Goal: Task Accomplishment & Management: Complete application form

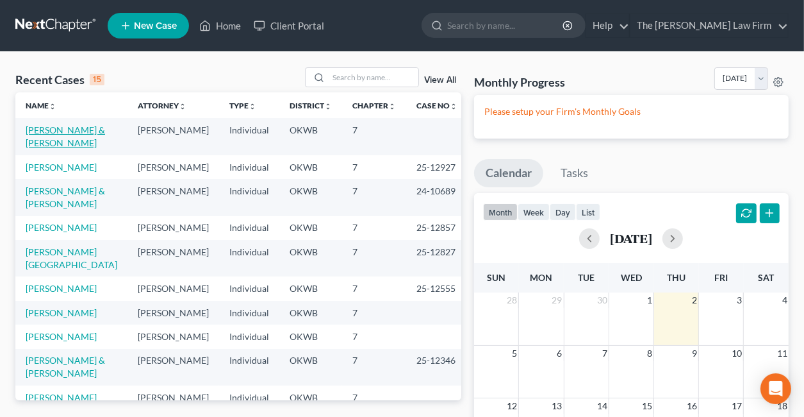
click at [41, 134] on link "[PERSON_NAME] & [PERSON_NAME]" at bounding box center [65, 136] width 79 height 24
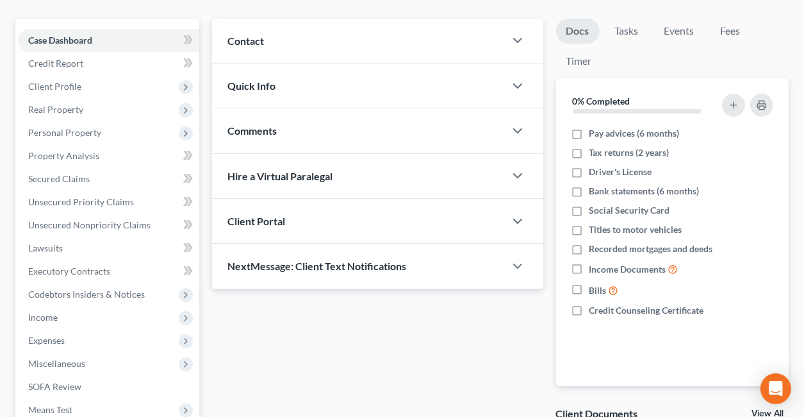
scroll to position [128, 0]
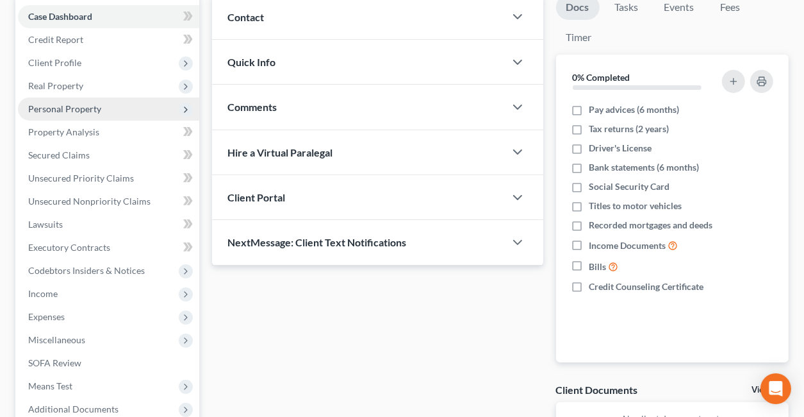
click at [51, 106] on span "Personal Property" at bounding box center [64, 108] width 73 height 11
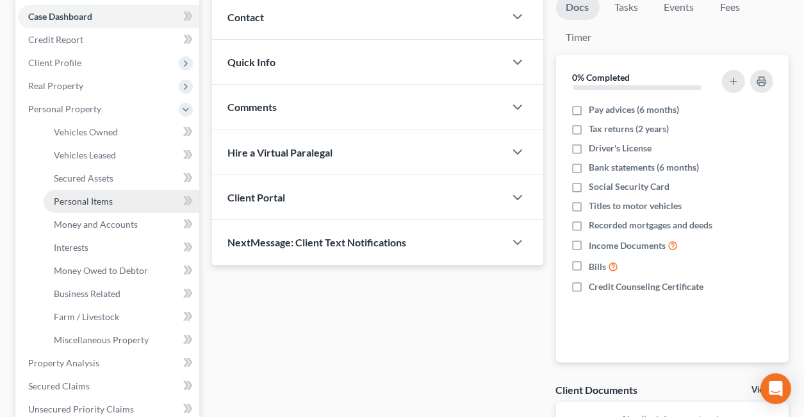
click at [73, 200] on span "Personal Items" at bounding box center [83, 201] width 59 height 11
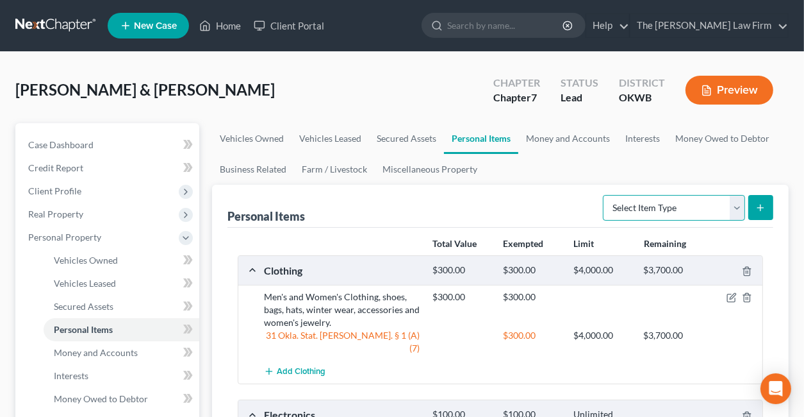
drag, startPoint x: 736, startPoint y: 208, endPoint x: 727, endPoint y: 206, distance: 9.2
click at [736, 208] on select "Select Item Type Clothing Collectibles Of Value Electronics Firearms Household …" at bounding box center [674, 208] width 142 height 26
select select "household_goods"
click at [604, 195] on select "Select Item Type Clothing Collectibles Of Value Electronics Firearms Household …" at bounding box center [674, 208] width 142 height 26
click at [767, 211] on button "submit" at bounding box center [761, 207] width 25 height 25
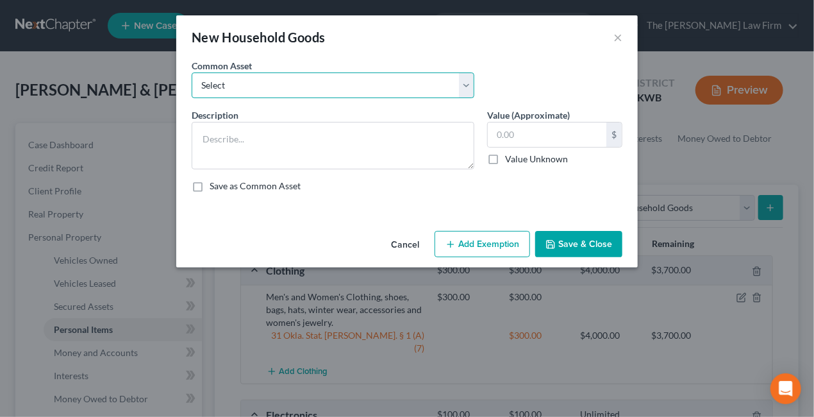
click at [341, 83] on select "Select Household appliances (refrigerator, microwave, stove, oven, washer, drye…" at bounding box center [333, 85] width 283 height 26
click at [385, 52] on div "New Household Goods ×" at bounding box center [407, 37] width 462 height 44
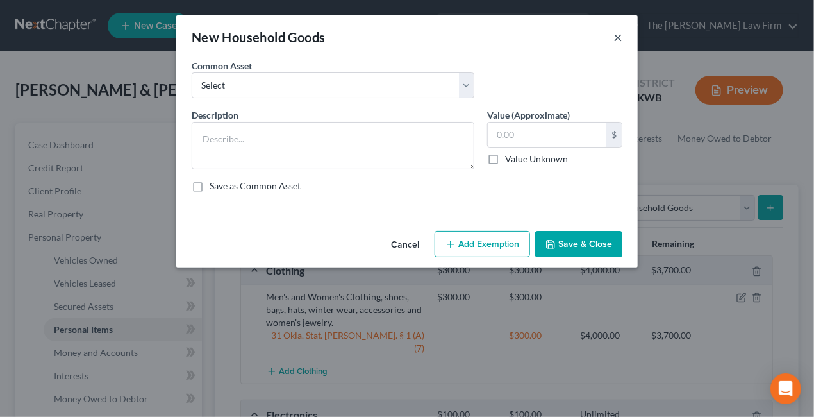
click at [615, 38] on button "×" at bounding box center [617, 36] width 9 height 15
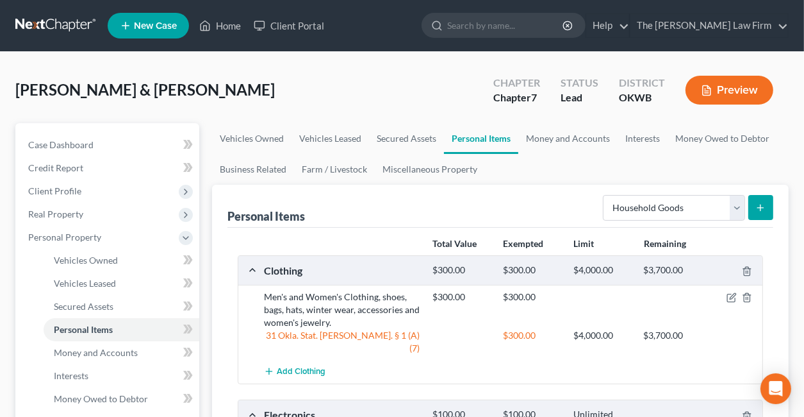
click at [754, 207] on button "submit" at bounding box center [761, 207] width 25 height 25
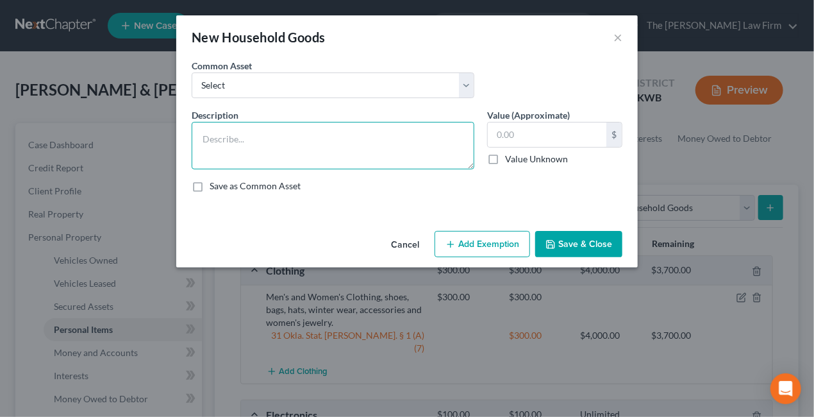
click at [247, 134] on textarea at bounding box center [333, 145] width 283 height 47
type textarea "Health required reclining chair"
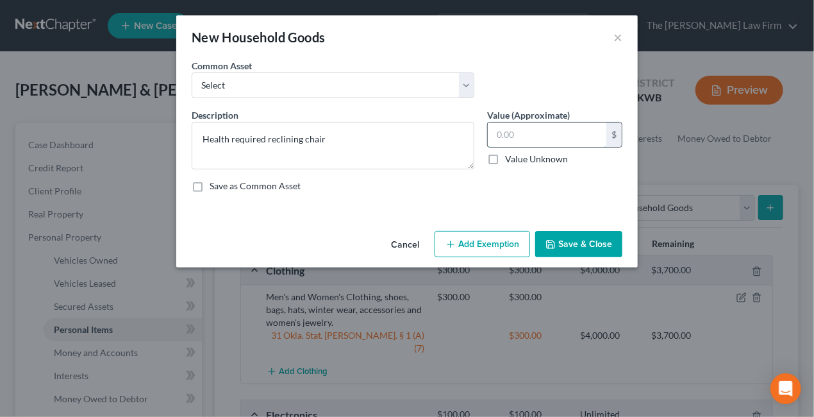
click at [528, 133] on input "text" at bounding box center [547, 134] width 119 height 24
type input "250.00"
click at [502, 238] on button "Add Exemption" at bounding box center [483, 244] width 96 height 27
select select "2"
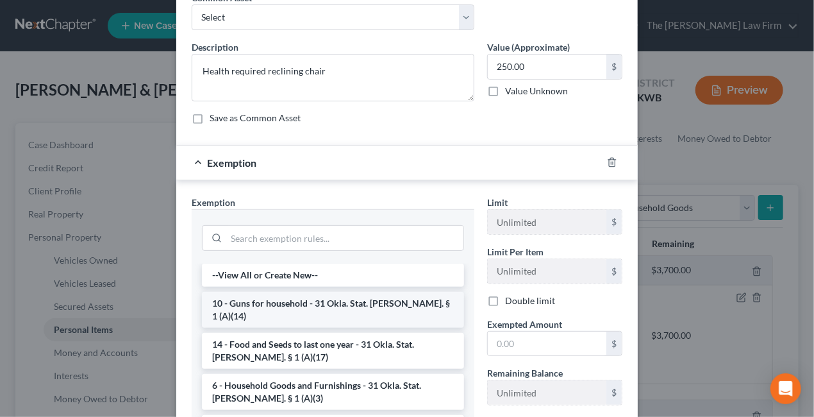
scroll to position [128, 0]
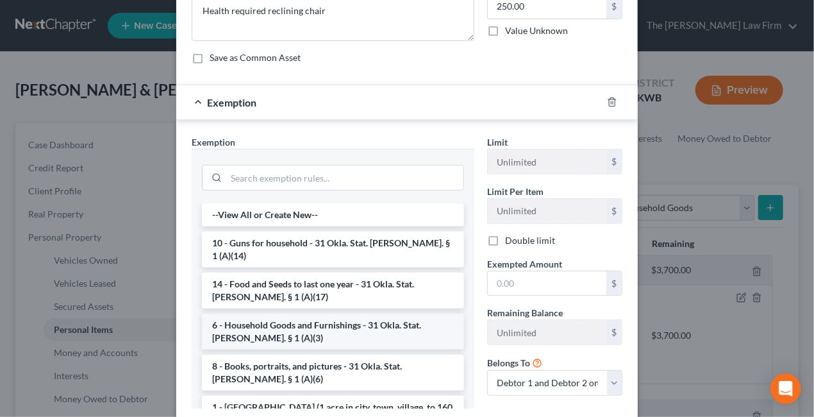
click at [318, 320] on li "6 - Household Goods and Furnishings - 31 Okla. Stat. [PERSON_NAME]. § 1 (A)(3)" at bounding box center [333, 331] width 262 height 36
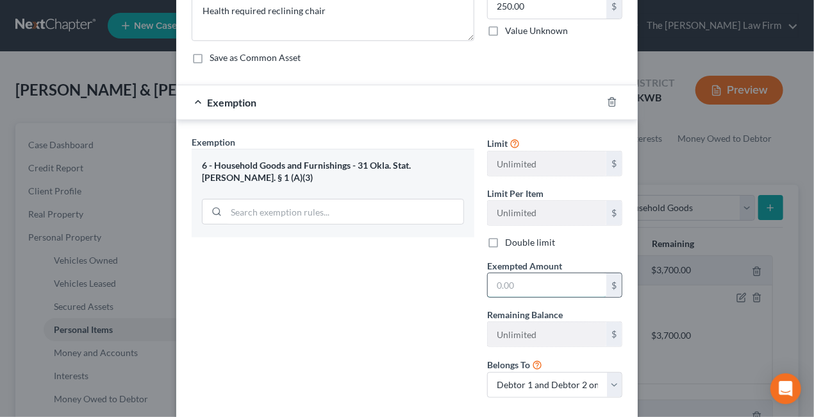
click at [534, 283] on input "text" at bounding box center [547, 285] width 119 height 24
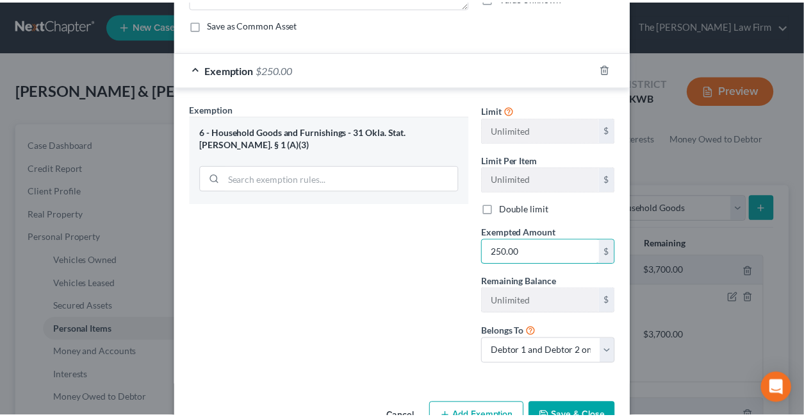
scroll to position [198, 0]
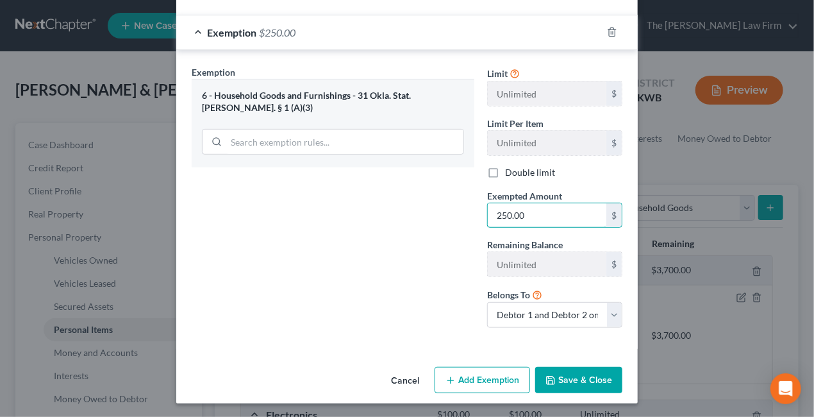
type input "250.00"
click at [582, 378] on button "Save & Close" at bounding box center [578, 380] width 87 height 27
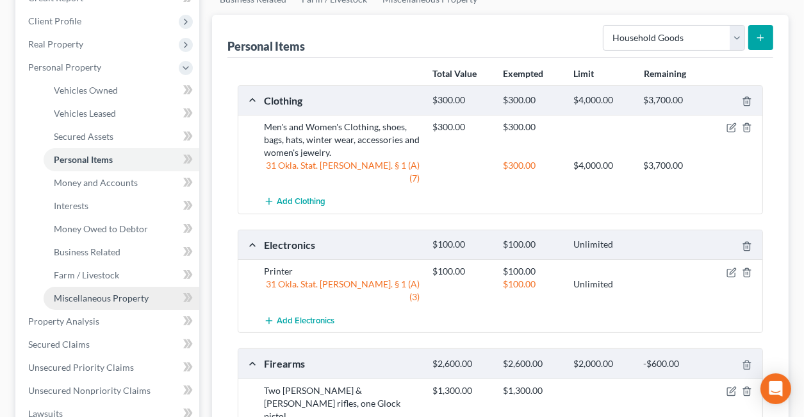
scroll to position [192, 0]
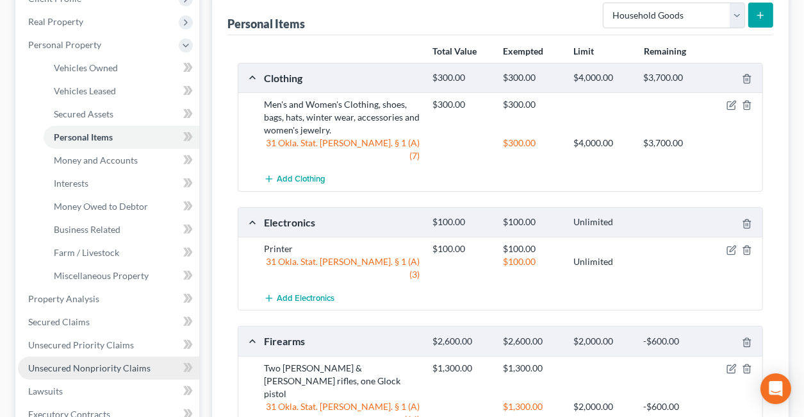
drag, startPoint x: 49, startPoint y: 362, endPoint x: 73, endPoint y: 360, distance: 23.8
click at [49, 362] on span "Unsecured Nonpriority Claims" at bounding box center [89, 367] width 122 height 11
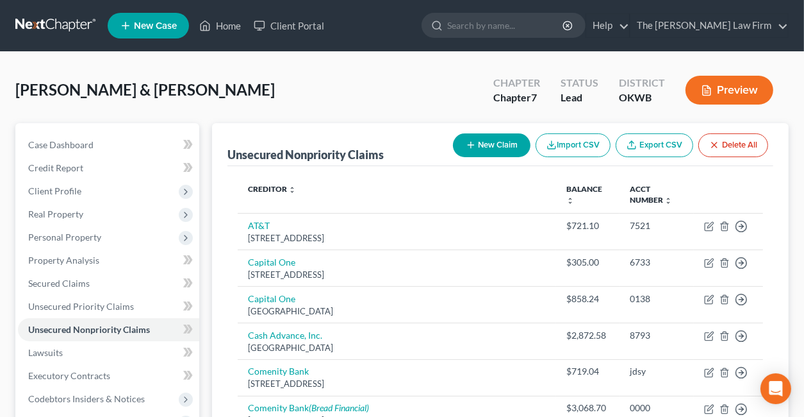
click at [477, 144] on button "New Claim" at bounding box center [492, 145] width 78 height 24
select select "2"
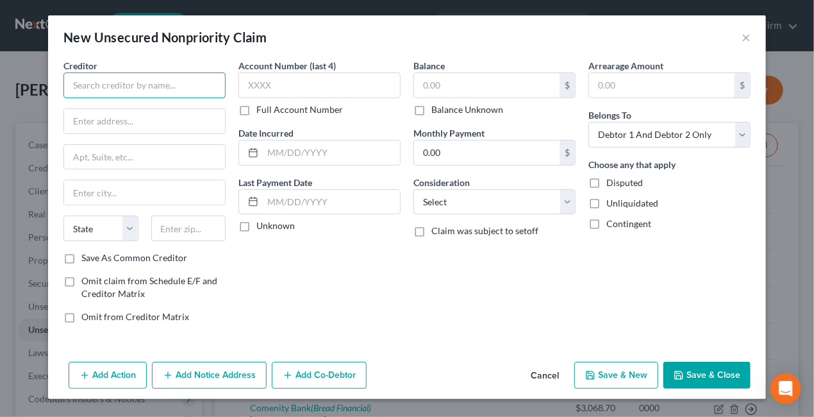
click at [159, 81] on input "text" at bounding box center [144, 85] width 162 height 26
type input "NPRTO Mid-West LLC"
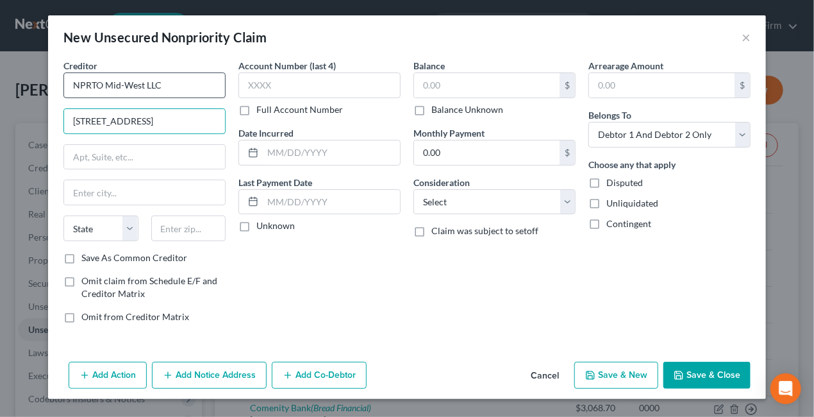
type input "[STREET_ADDRESS]"
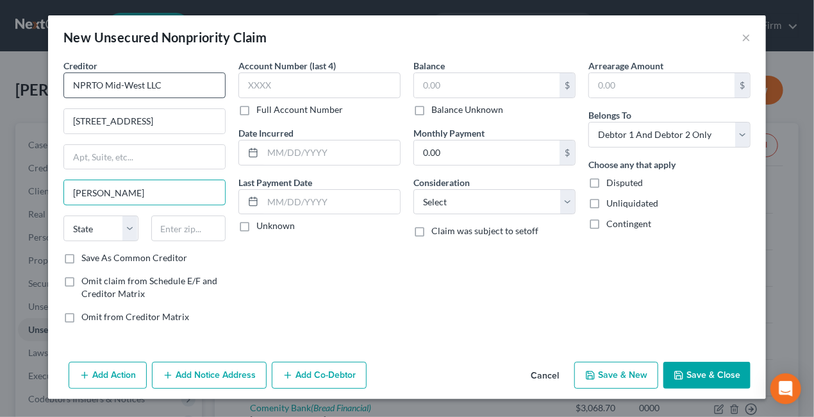
type input "[PERSON_NAME]"
select select "46"
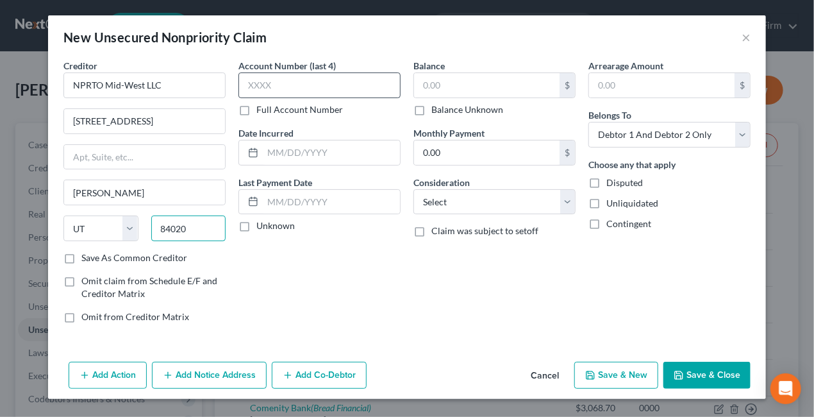
type input "84020"
click at [338, 89] on input "text" at bounding box center [319, 85] width 162 height 26
type input "5889"
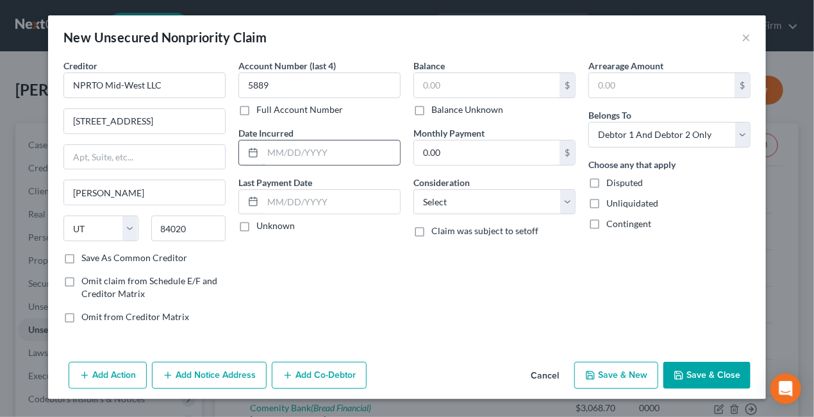
click at [293, 154] on input "text" at bounding box center [331, 152] width 137 height 24
click at [279, 149] on input "08272025" at bounding box center [331, 152] width 137 height 24
click at [291, 153] on input "08/272025" at bounding box center [331, 152] width 137 height 24
type input "[DATE]"
click at [287, 198] on input "text" at bounding box center [331, 202] width 137 height 24
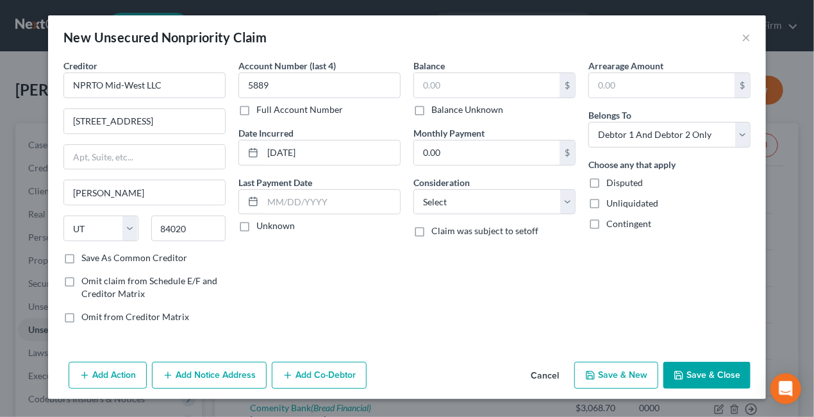
click at [264, 288] on div "Account Number (last 4) 5889 Full Account Number Date Incurred [DATE] Last Paym…" at bounding box center [319, 196] width 175 height 274
drag, startPoint x: 419, startPoint y: 106, endPoint x: 413, endPoint y: 126, distance: 20.1
click at [431, 106] on label "Balance Unknown" at bounding box center [467, 109] width 72 height 13
click at [437, 106] on input "Balance Unknown" at bounding box center [441, 107] width 8 height 8
checkbox input "true"
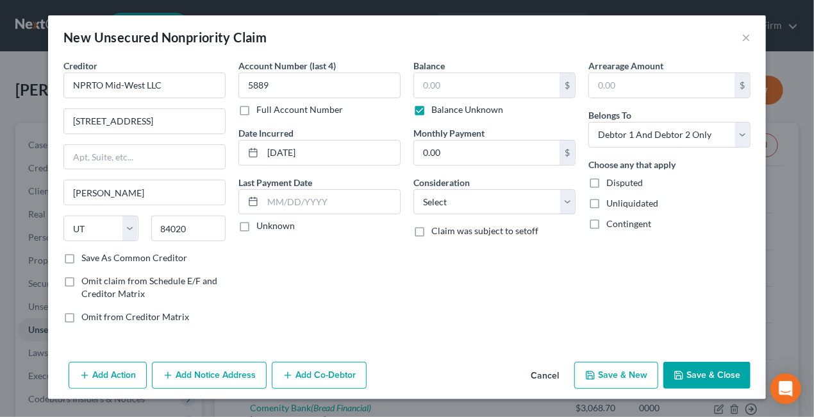
type input "0.00"
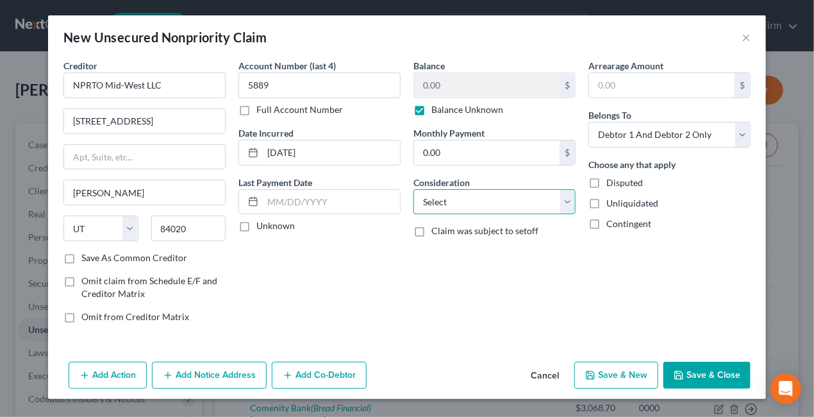
click at [562, 201] on select "Select Cable / Satellite Services Collection Agency Credit Card Debt Debt Couns…" at bounding box center [494, 202] width 162 height 26
select select "10"
click at [413, 189] on select "Select Cable / Satellite Services Collection Agency Credit Card Debt Debt Couns…" at bounding box center [494, 202] width 162 height 26
click at [707, 371] on button "Save & Close" at bounding box center [706, 375] width 87 height 27
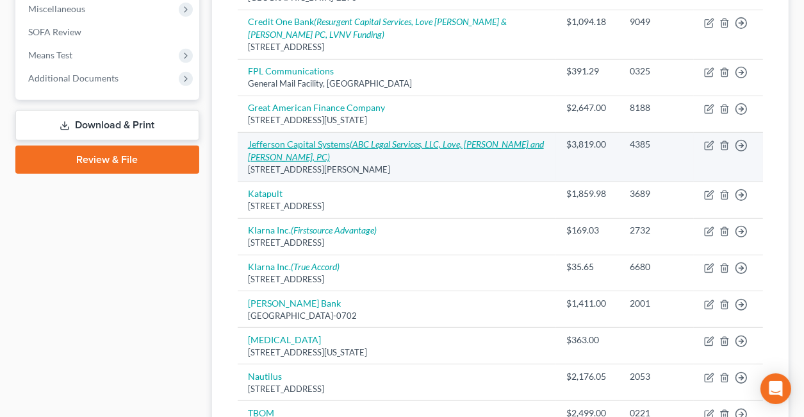
scroll to position [641, 0]
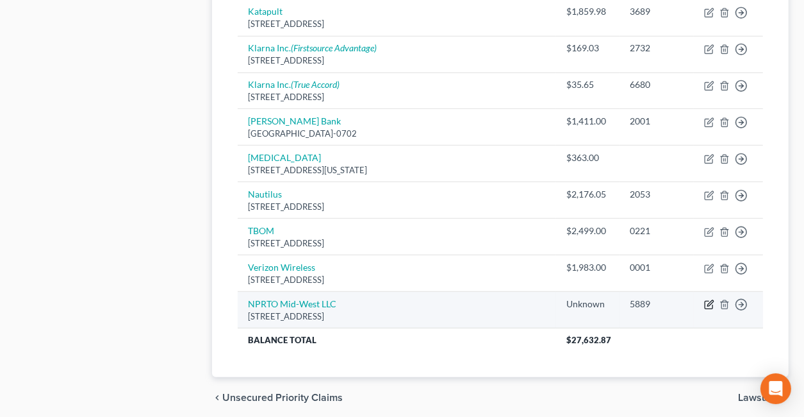
click at [710, 301] on icon "button" at bounding box center [711, 304] width 6 height 6
select select "46"
select select "10"
select select "2"
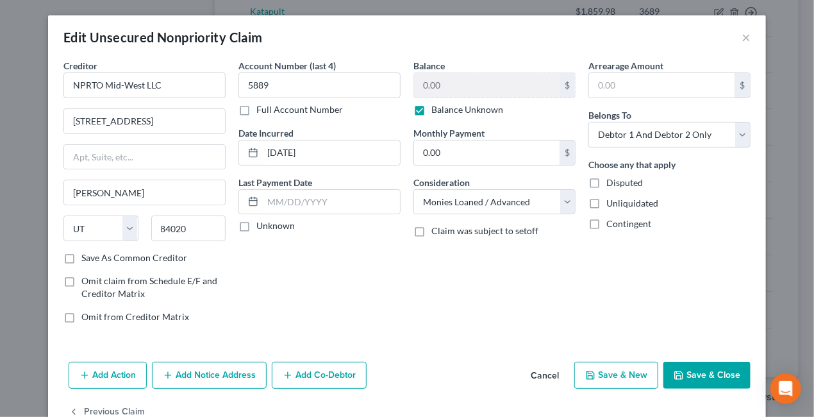
click at [81, 256] on label "Save As Common Creditor" at bounding box center [134, 257] width 106 height 13
click at [87, 256] on input "Save As Common Creditor" at bounding box center [91, 255] width 8 height 8
click at [703, 370] on button "Save & Close" at bounding box center [706, 375] width 87 height 27
checkbox input "false"
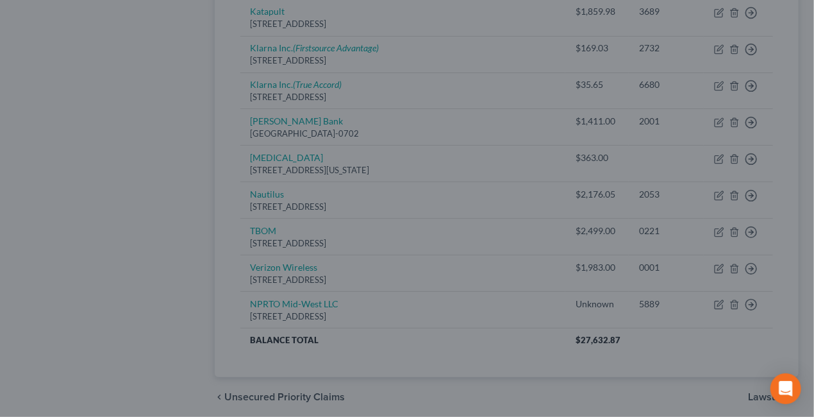
type input "0"
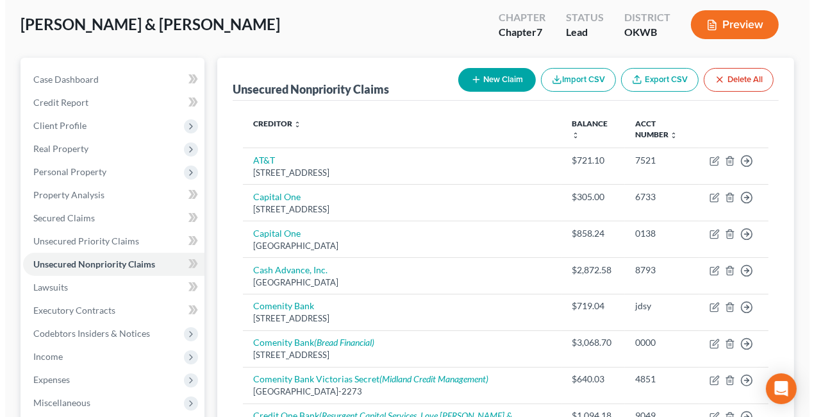
scroll to position [0, 0]
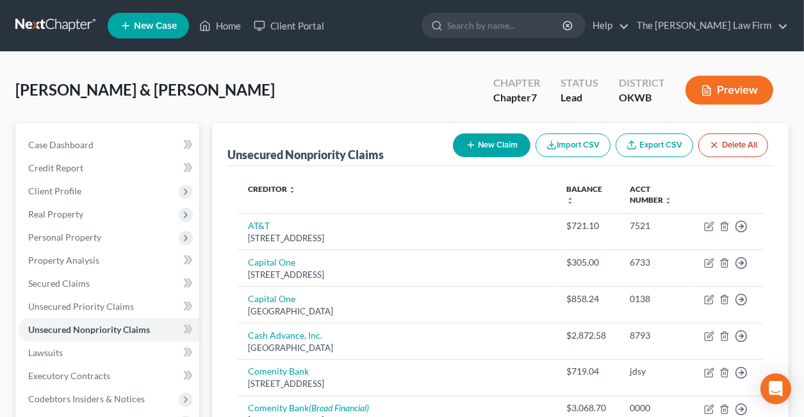
click at [491, 142] on button "New Claim" at bounding box center [492, 145] width 78 height 24
select select "2"
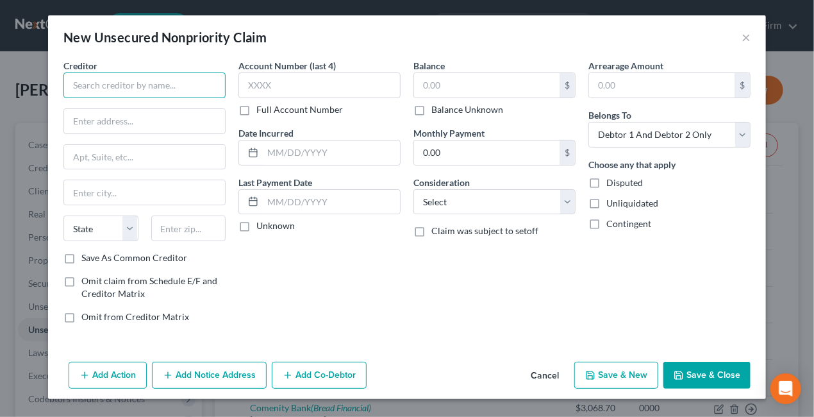
click at [165, 78] on input "text" at bounding box center [144, 85] width 162 height 26
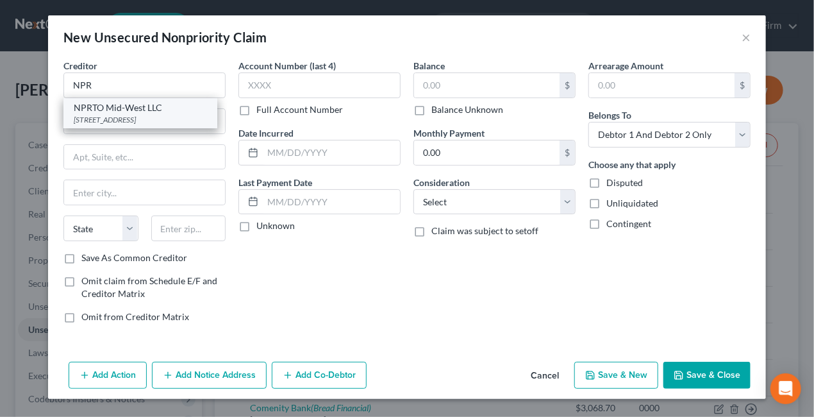
click at [112, 108] on div "NPRTO Mid-West LLC" at bounding box center [140, 107] width 133 height 13
type input "NPRTO Mid-West LLC"
type input "[STREET_ADDRESS]"
type input "[PERSON_NAME]"
select select "46"
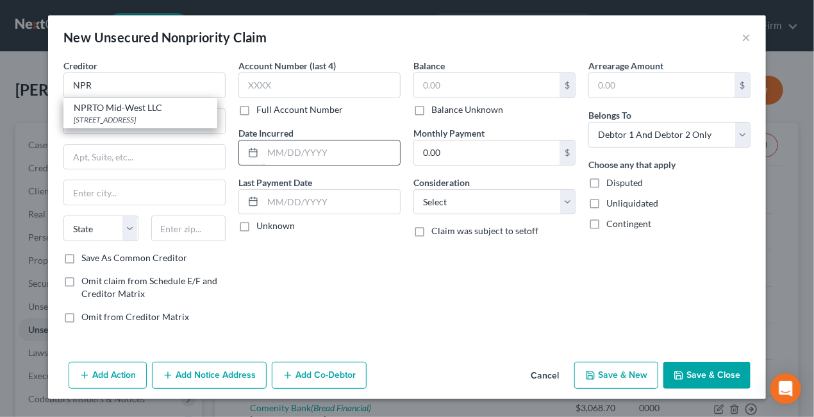
type input "84020"
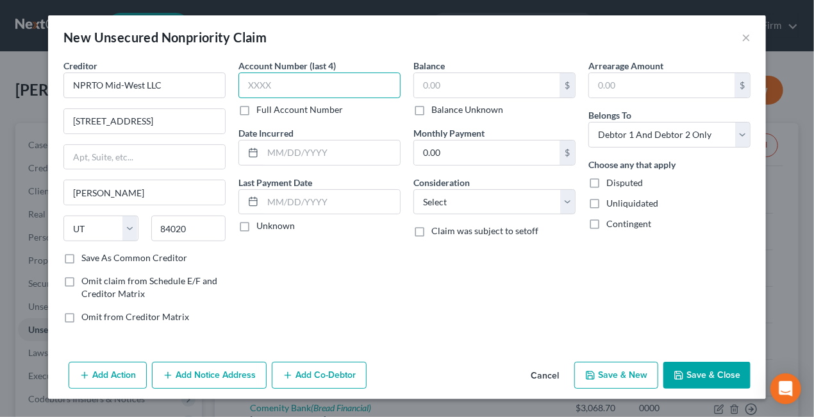
click at [310, 85] on input "text" at bounding box center [319, 85] width 162 height 26
type input "5889"
click at [285, 148] on input "text" at bounding box center [331, 152] width 137 height 24
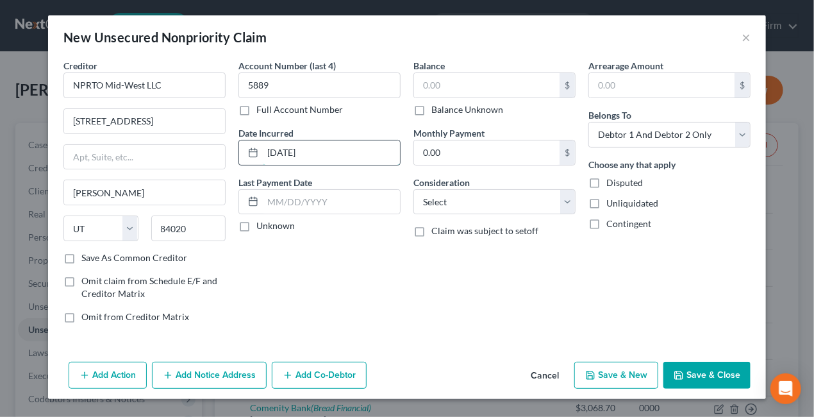
type input "[DATE]"
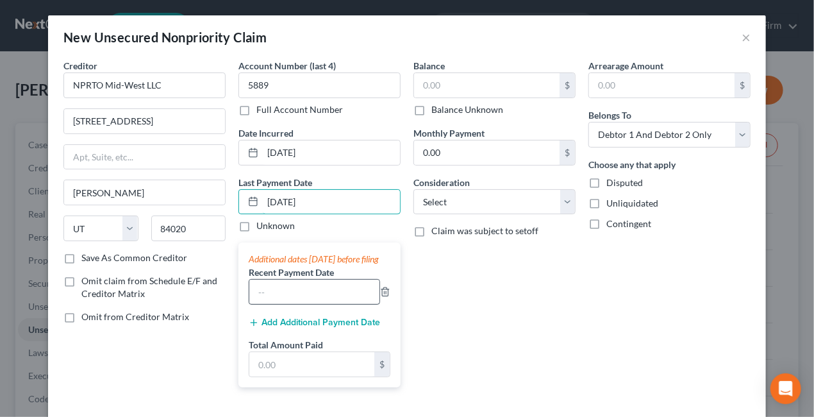
type input "[DATE]"
click at [285, 304] on input "text" at bounding box center [314, 291] width 130 height 24
type input "[DATE]"
click at [310, 376] on input "text" at bounding box center [311, 364] width 125 height 24
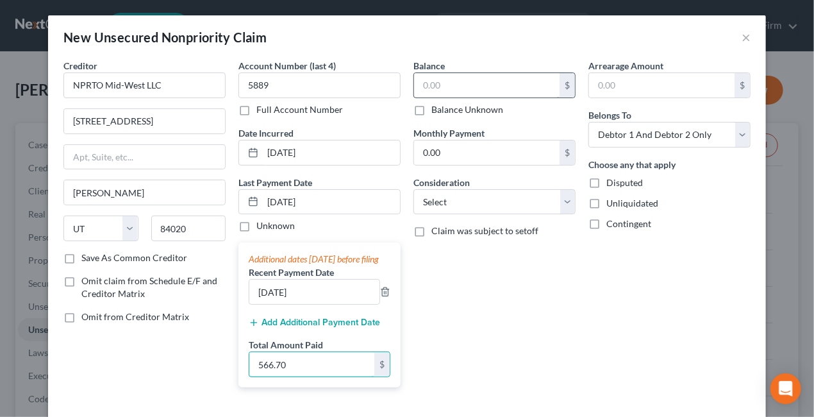
type input "566.70"
click at [454, 88] on input "text" at bounding box center [487, 85] width 146 height 24
type input "2,124.32"
click at [513, 281] on div "Balance 2,124.32 $ Balance Unknown Balance Undetermined 2,124.32 $ Balance Unkn…" at bounding box center [494, 228] width 175 height 338
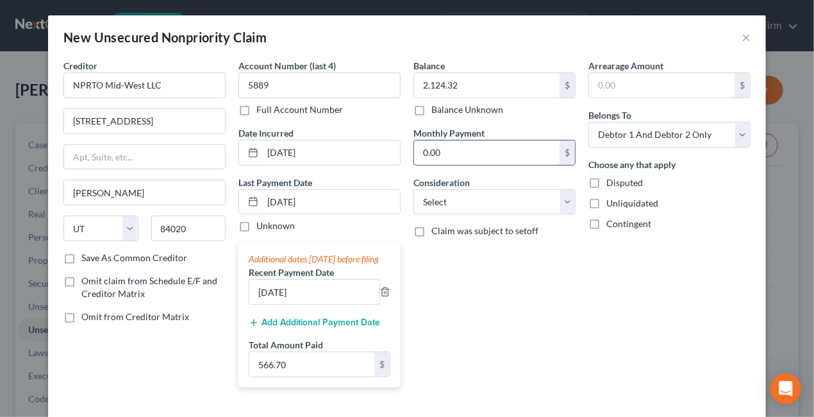
click at [459, 153] on input "0.00" at bounding box center [487, 152] width 146 height 24
type input "188.90"
click at [494, 201] on select "Select Cable / Satellite Services Collection Agency Credit Card Debt Debt Couns…" at bounding box center [494, 202] width 162 height 26
select select "14"
click at [413, 189] on select "Select Cable / Satellite Services Collection Agency Credit Card Debt Debt Couns…" at bounding box center [494, 202] width 162 height 26
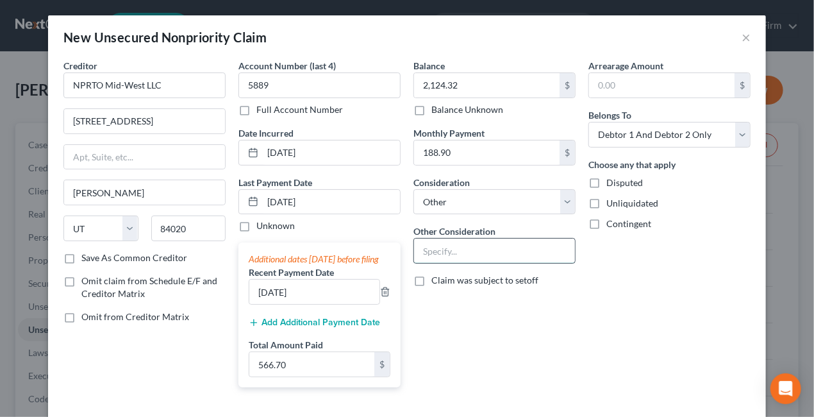
click at [427, 249] on input "text" at bounding box center [494, 250] width 161 height 24
type input "r"
type input "lease-purchase for chair"
click at [606, 180] on label "Disputed" at bounding box center [624, 182] width 37 height 13
click at [612, 180] on input "Disputed" at bounding box center [616, 180] width 8 height 8
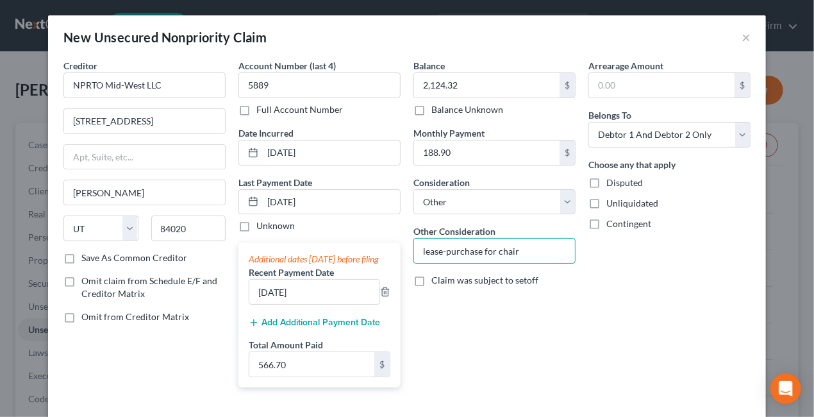
checkbox input "true"
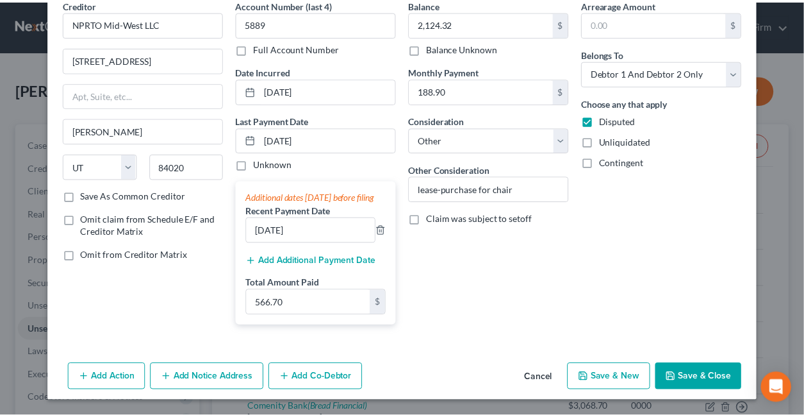
scroll to position [72, 0]
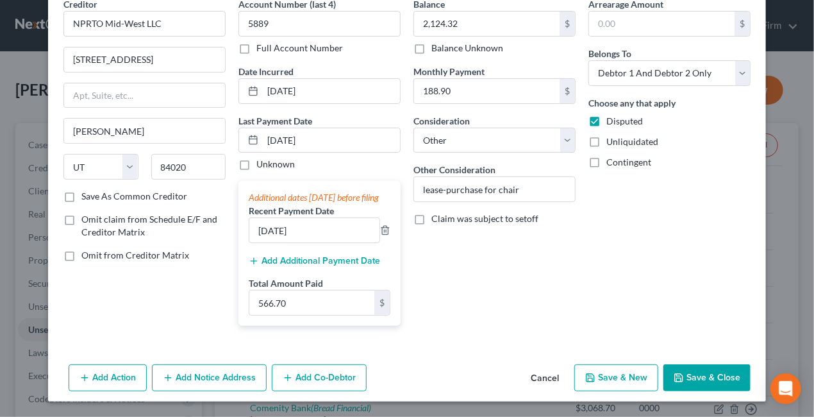
click at [700, 374] on button "Save & Close" at bounding box center [706, 377] width 87 height 27
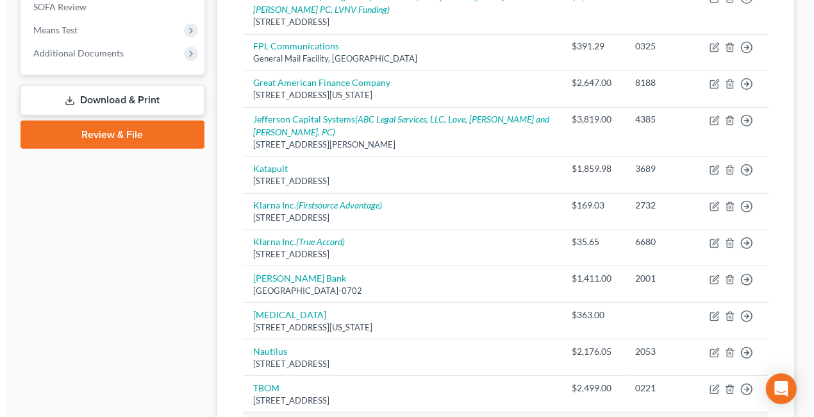
scroll to position [641, 0]
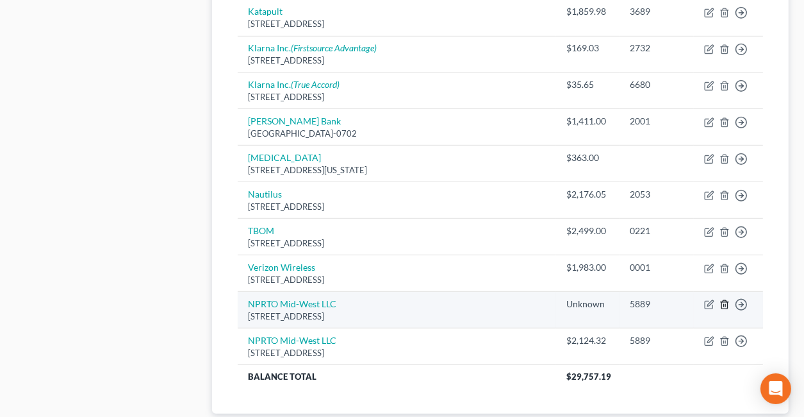
click at [724, 304] on line "button" at bounding box center [724, 305] width 0 height 3
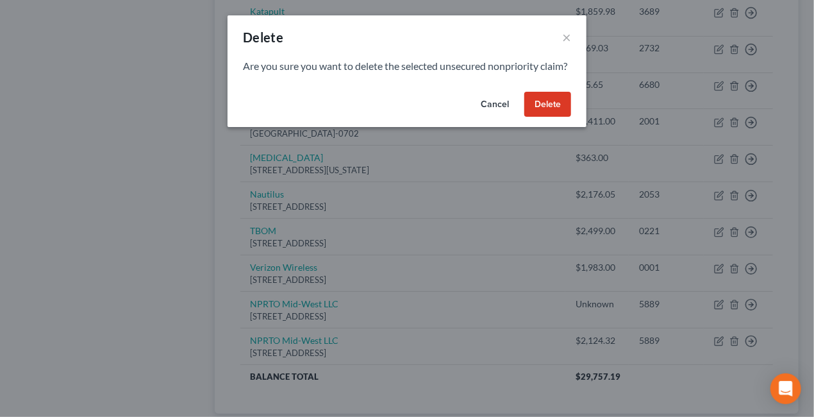
click at [537, 114] on button "Delete" at bounding box center [547, 105] width 47 height 26
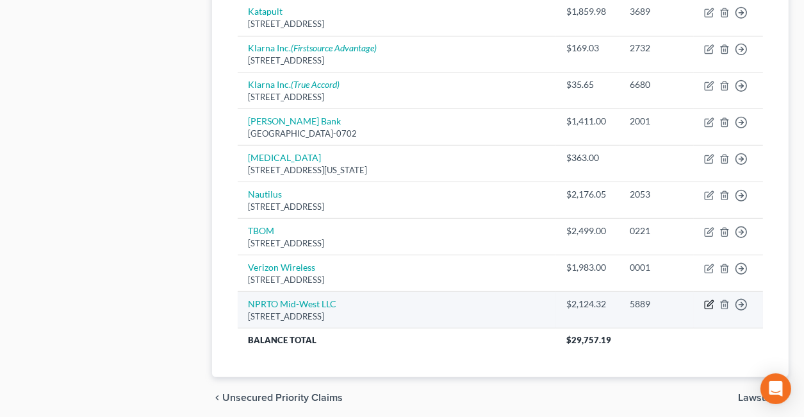
click at [708, 299] on icon "button" at bounding box center [709, 304] width 10 height 10
select select "46"
select select "14"
select select "2"
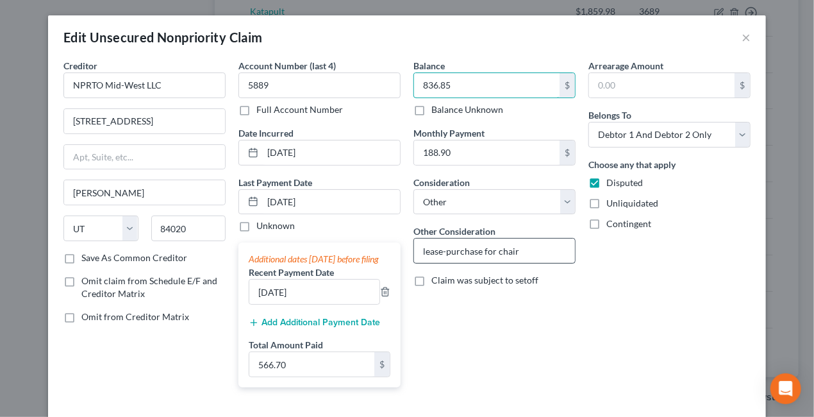
type input "836.85"
click at [417, 250] on input "lease-purchase for chair" at bounding box center [494, 250] width 161 height 24
click at [700, 313] on div "Arrearage Amount $ Belongs To * Select Debtor 1 Only Debtor 2 Only Debtor 1 And…" at bounding box center [669, 228] width 175 height 338
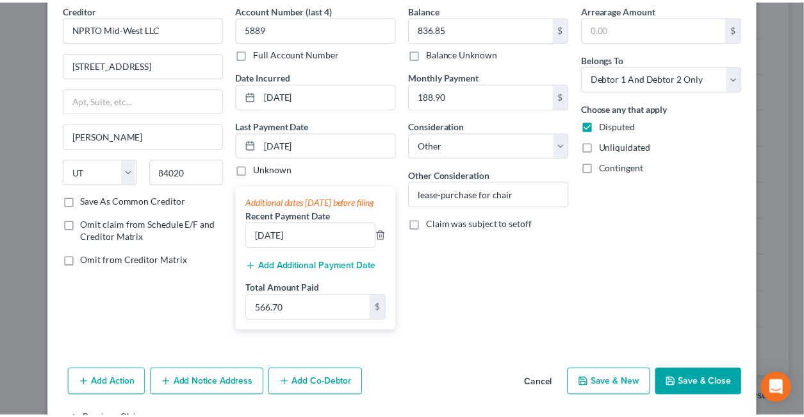
scroll to position [110, 0]
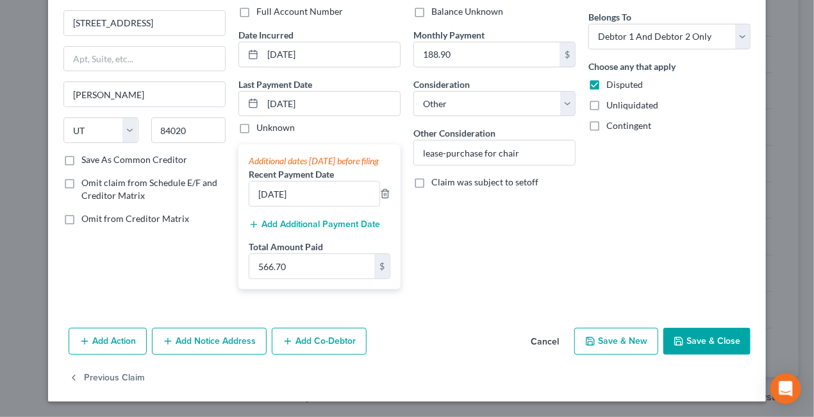
click at [696, 339] on button "Save & Close" at bounding box center [706, 341] width 87 height 27
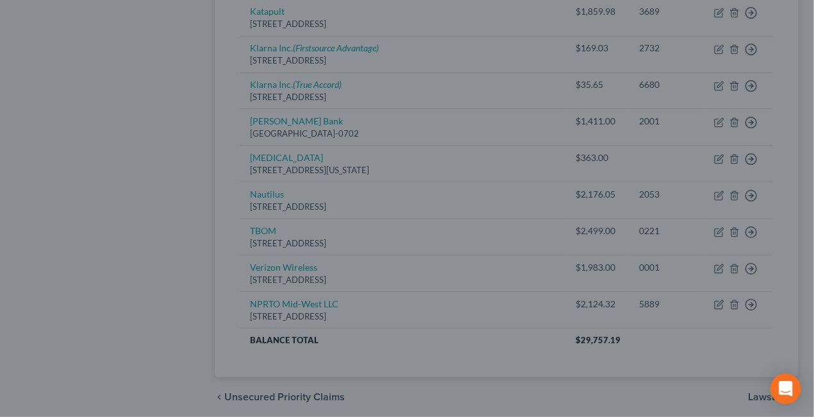
type input "0"
